Goal: Transaction & Acquisition: Book appointment/travel/reservation

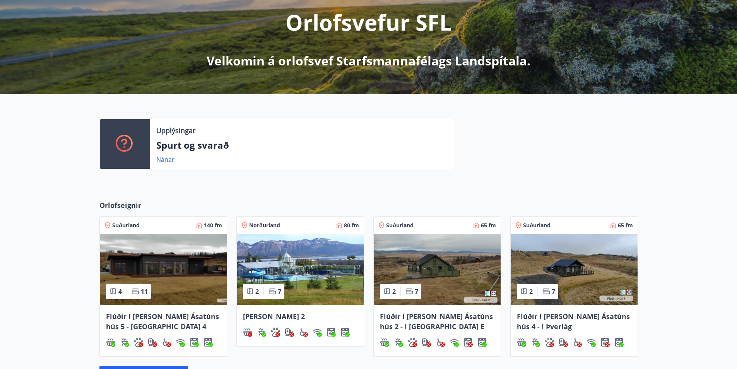
scroll to position [116, 0]
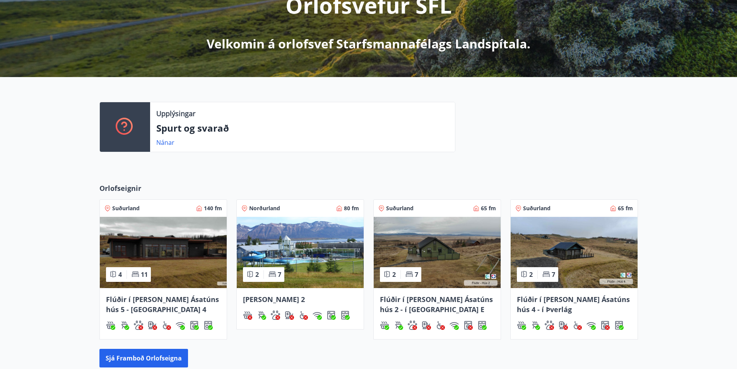
click at [135, 243] on img at bounding box center [163, 252] width 127 height 71
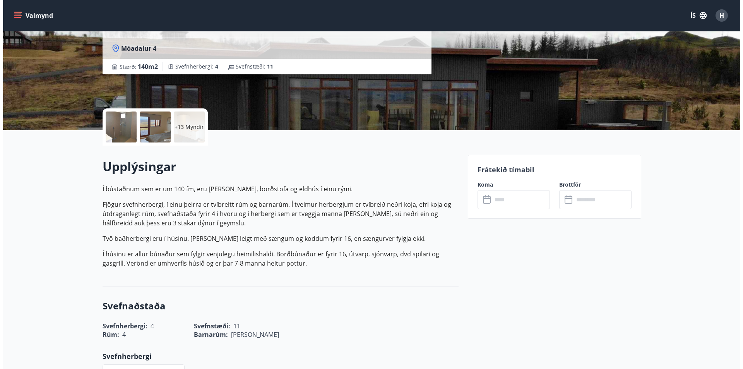
scroll to position [116, 0]
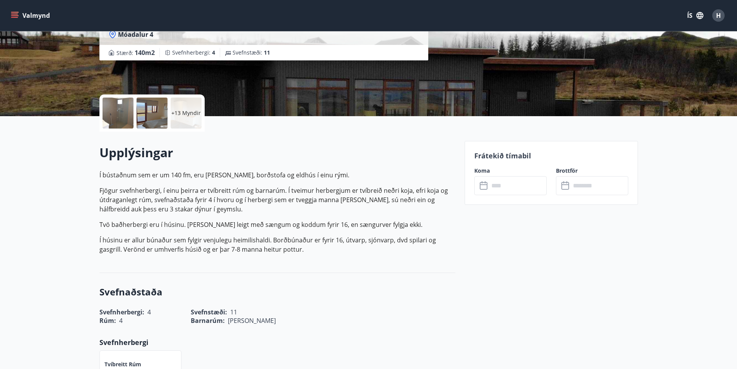
click at [120, 116] on div at bounding box center [118, 113] width 31 height 31
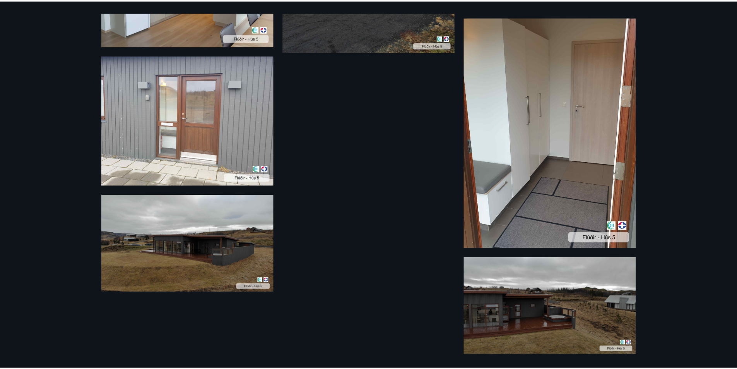
scroll to position [786, 0]
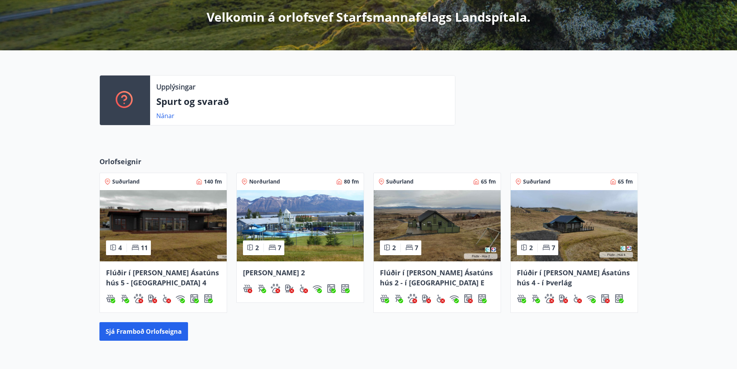
scroll to position [223, 0]
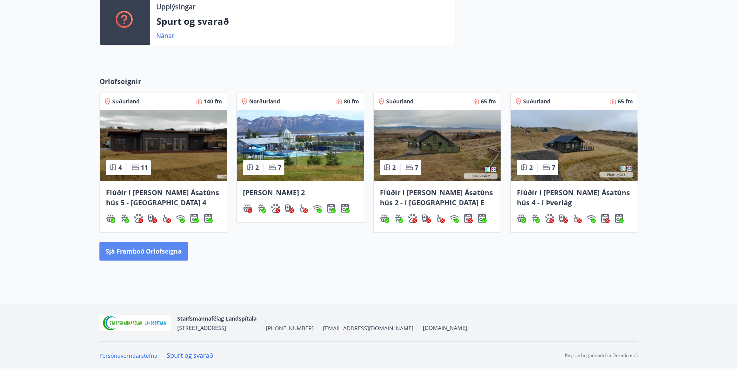
click at [153, 250] on button "Sjá framboð orlofseigna" at bounding box center [143, 251] width 89 height 19
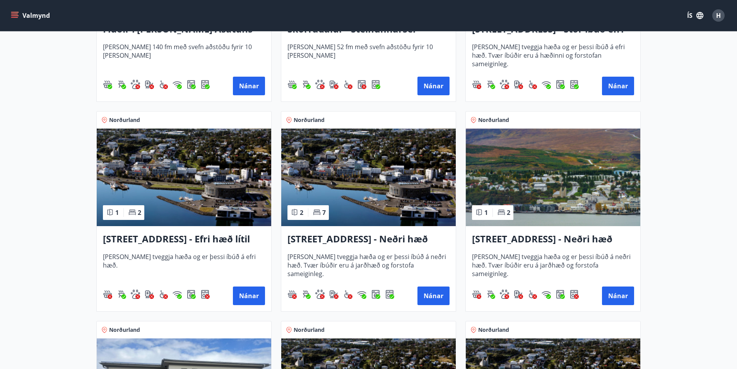
scroll to position [928, 0]
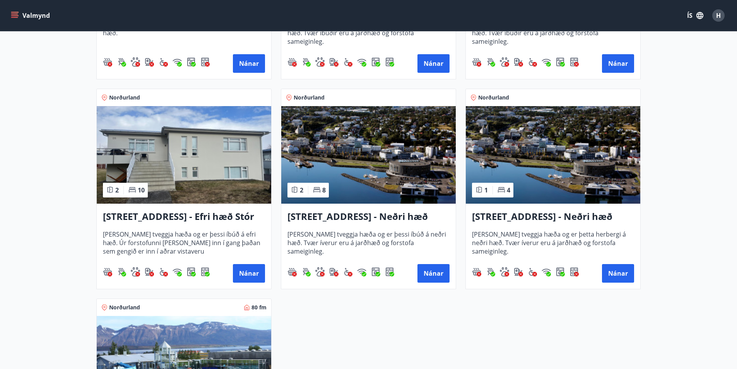
click at [545, 166] on img at bounding box center [553, 155] width 175 height 98
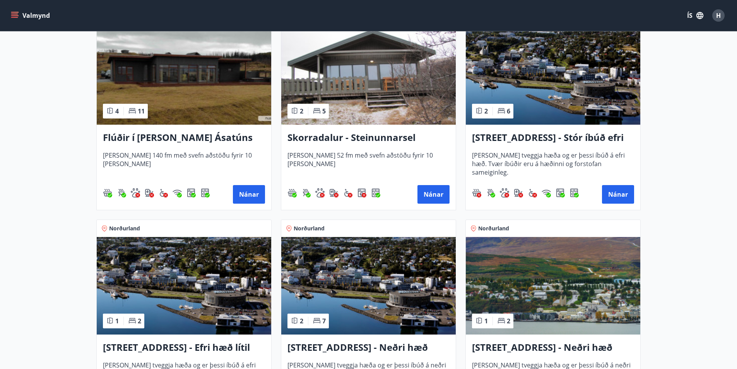
scroll to position [658, 0]
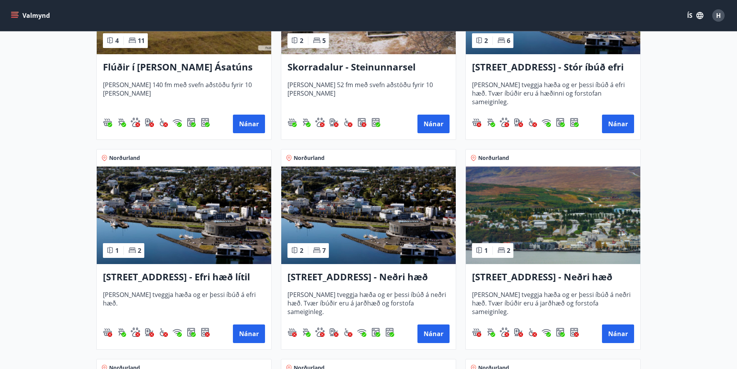
click at [182, 226] on img at bounding box center [184, 215] width 175 height 98
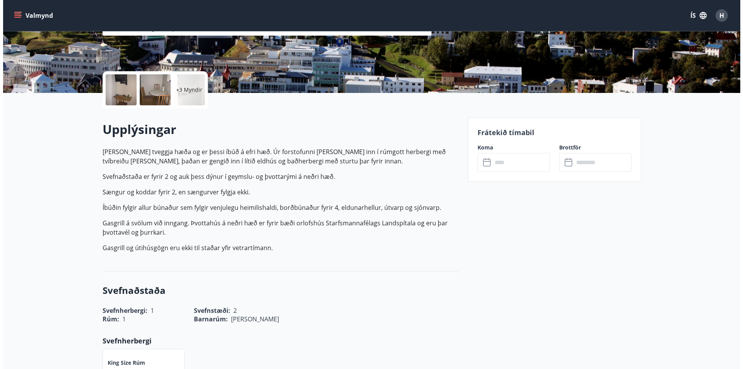
scroll to position [155, 0]
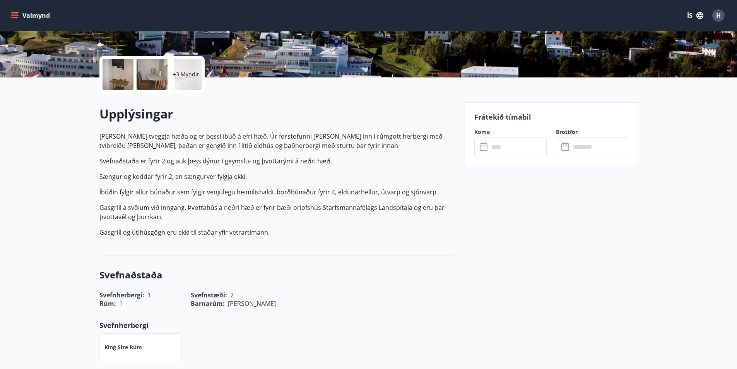
click at [129, 69] on div at bounding box center [118, 74] width 31 height 31
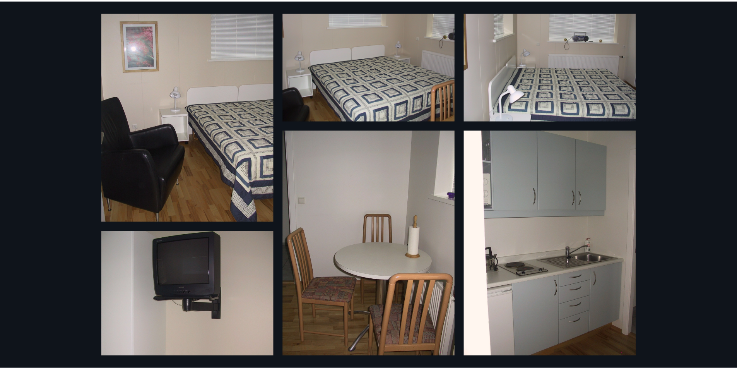
scroll to position [0, 0]
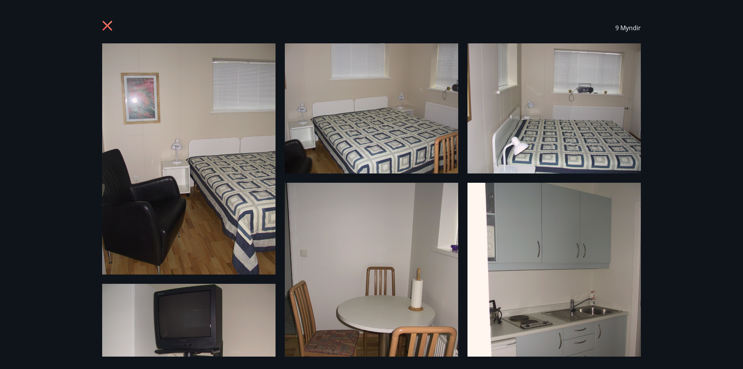
click at [105, 25] on icon at bounding box center [108, 27] width 12 height 12
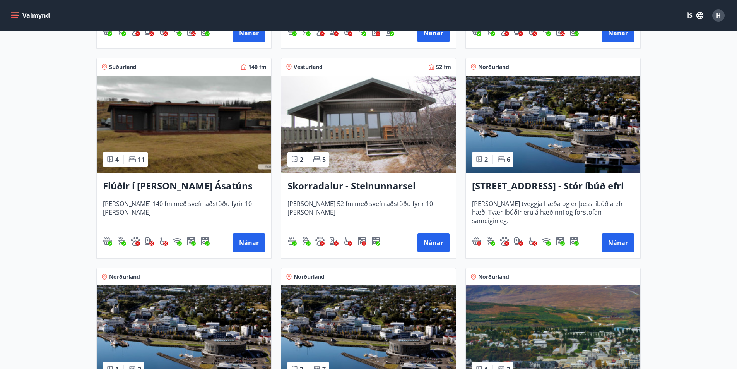
scroll to position [542, 0]
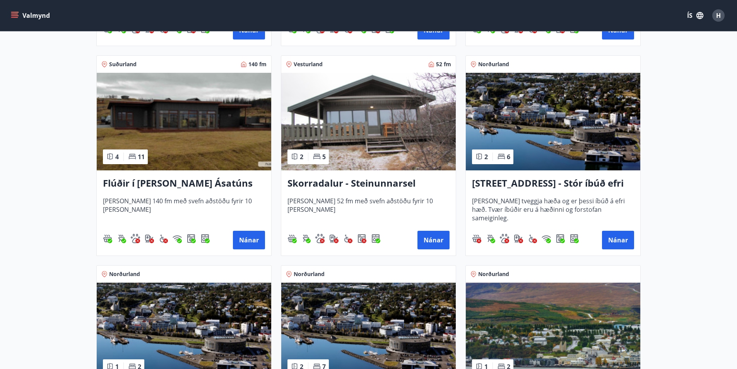
click at [578, 145] on img at bounding box center [553, 122] width 175 height 98
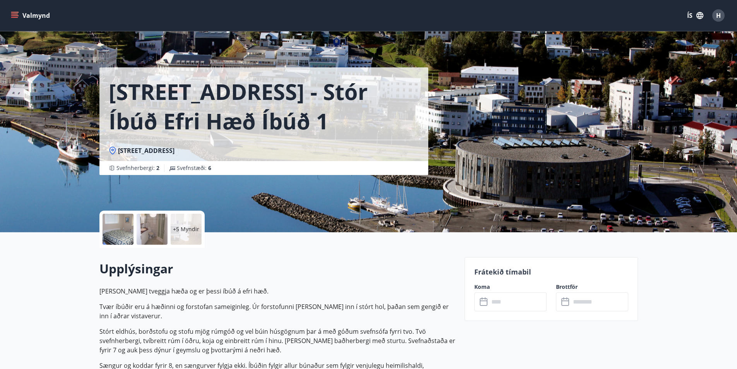
click at [118, 223] on div at bounding box center [118, 229] width 31 height 31
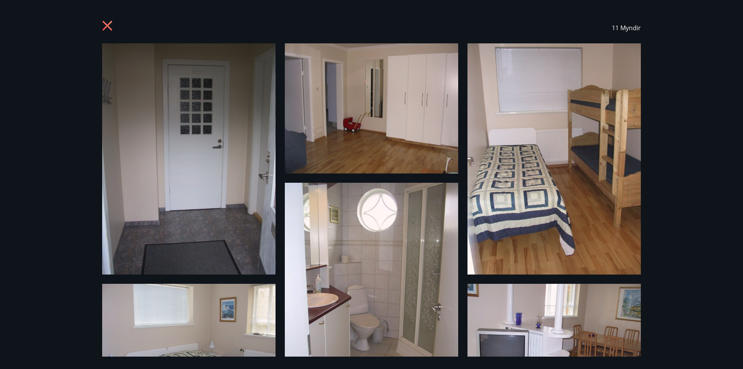
click at [110, 16] on div "11 Myndir" at bounding box center [371, 27] width 539 height 31
click at [105, 23] on icon at bounding box center [108, 26] width 10 height 10
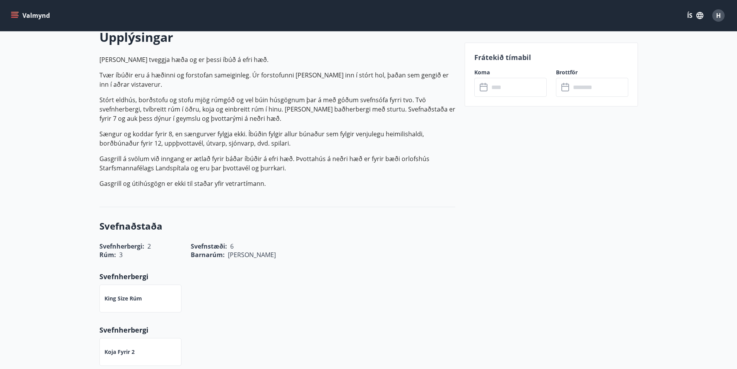
scroll to position [232, 0]
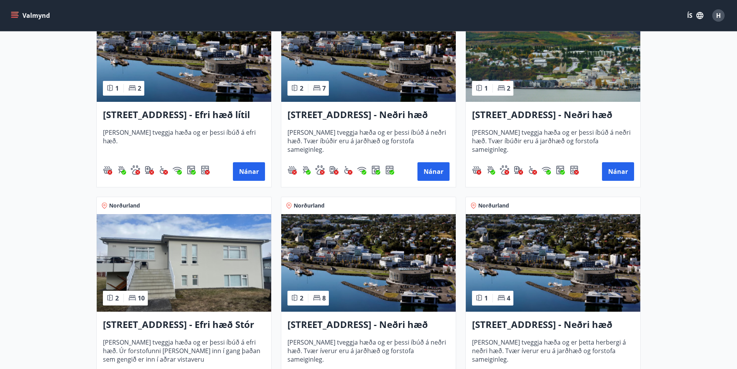
scroll to position [930, 0]
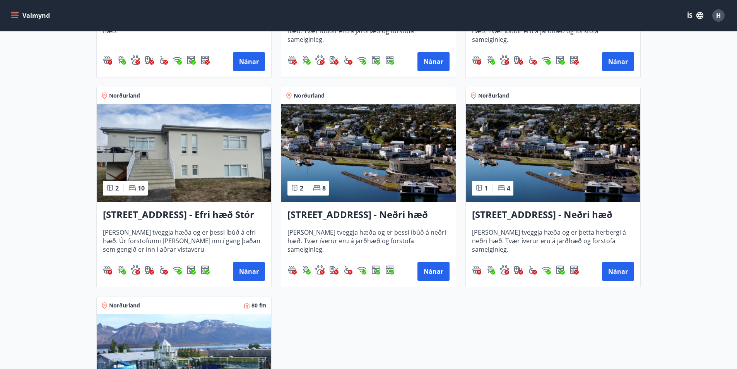
click at [188, 163] on img at bounding box center [184, 153] width 175 height 98
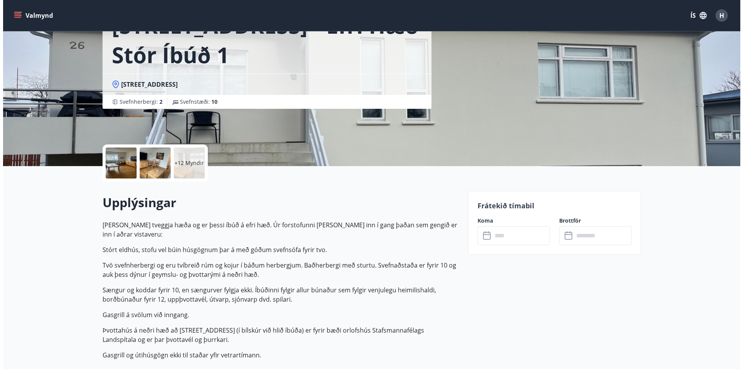
scroll to position [39, 0]
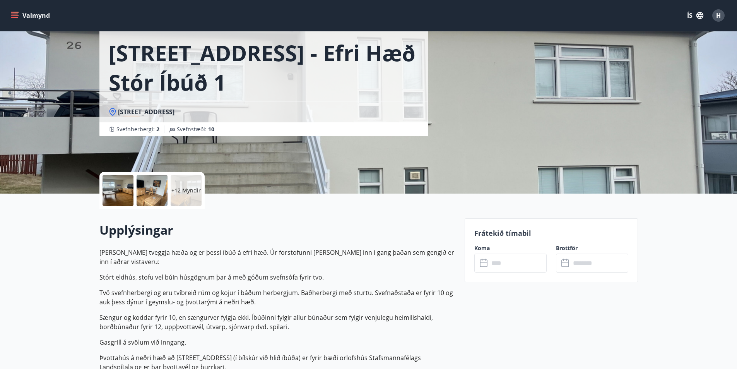
click at [116, 186] on div at bounding box center [118, 190] width 31 height 31
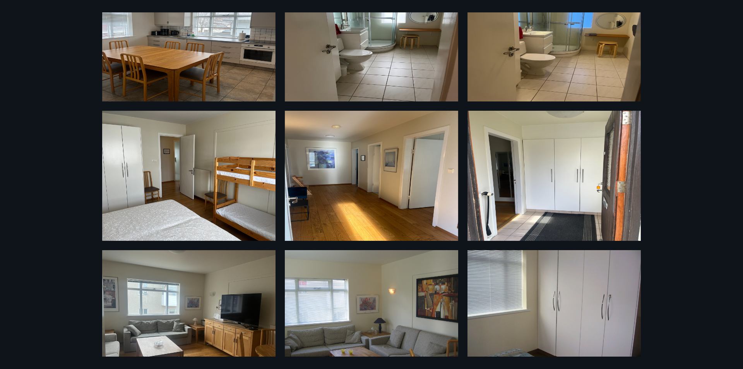
scroll to position [516, 0]
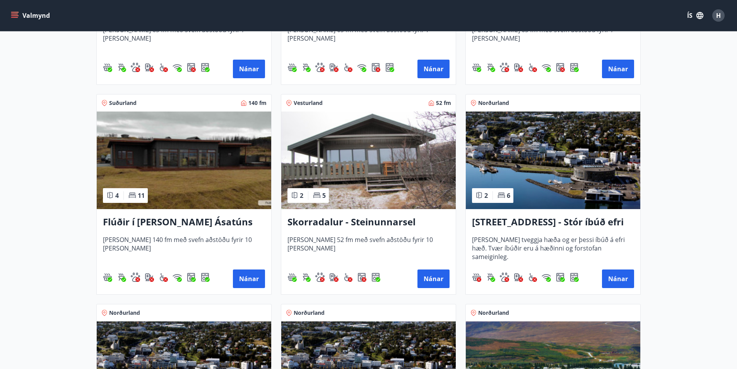
click at [382, 141] on img at bounding box center [368, 160] width 175 height 98
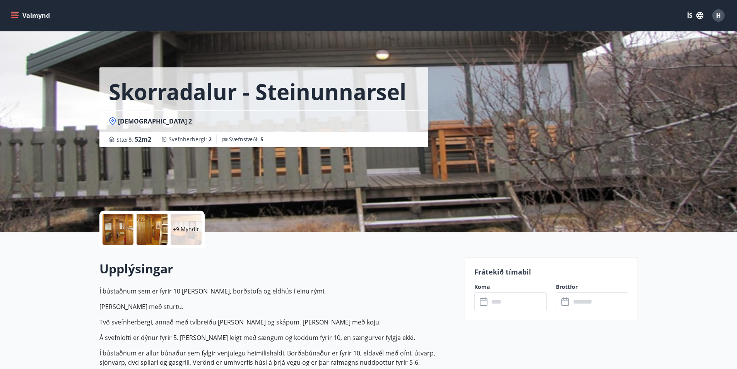
click at [124, 229] on div at bounding box center [118, 229] width 31 height 31
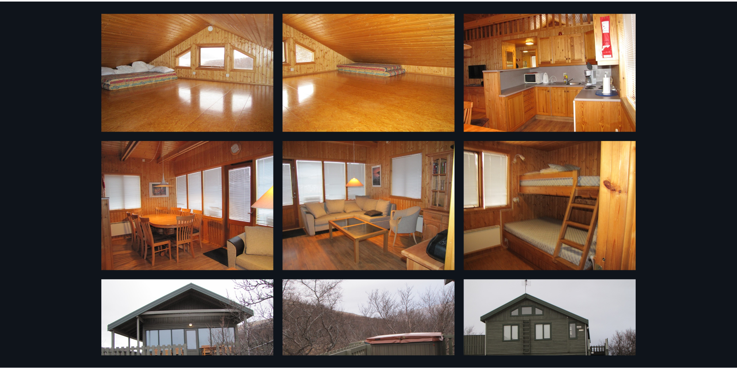
scroll to position [377, 0]
